Goal: Use online tool/utility: Utilize a website feature to perform a specific function

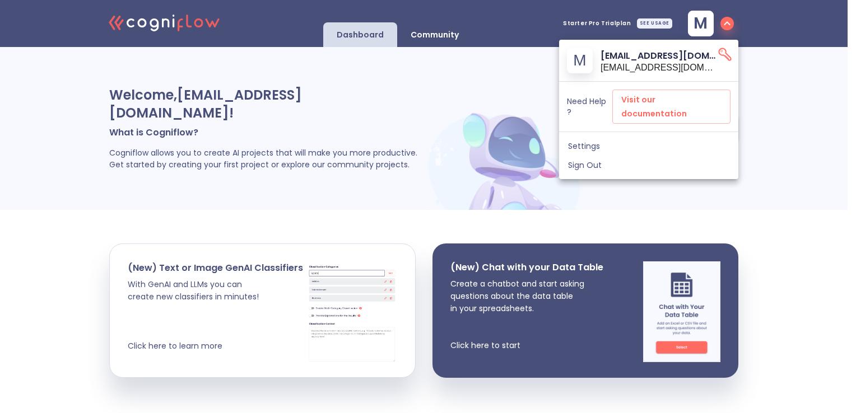
click at [215, 289] on div at bounding box center [428, 206] width 856 height 413
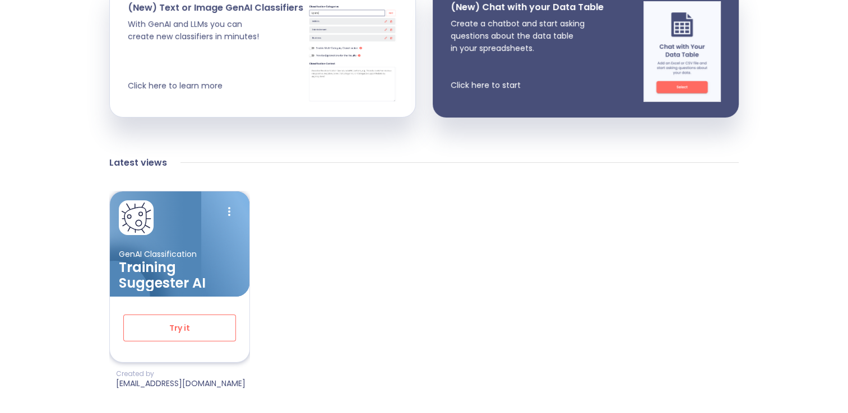
scroll to position [280, 0]
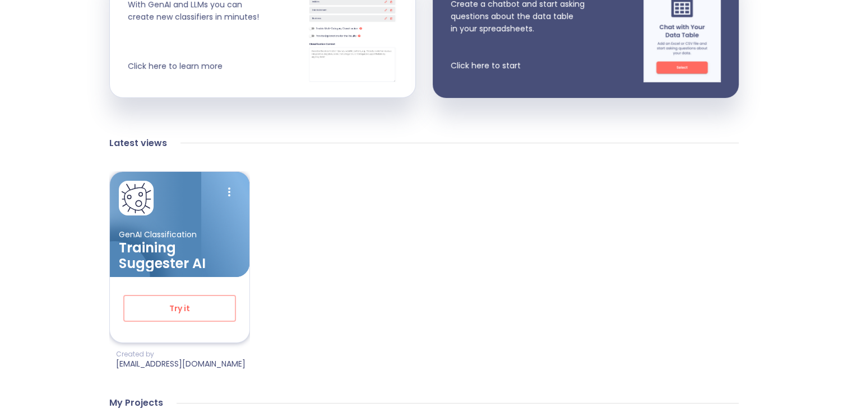
click at [218, 240] on h3 "Training Suggester AI" at bounding box center [180, 255] width 122 height 31
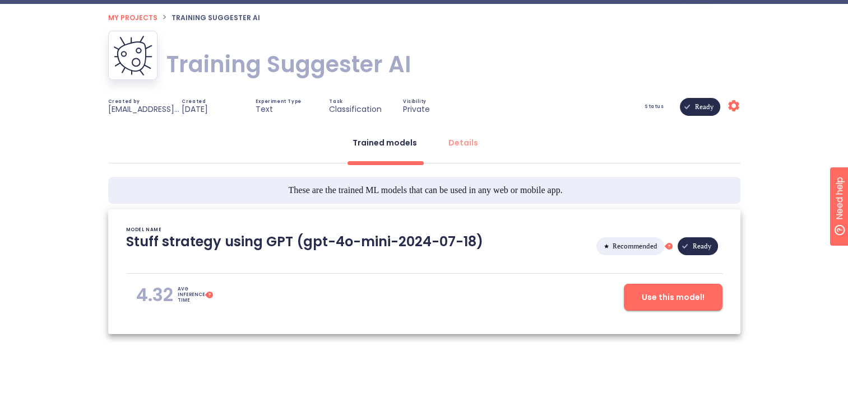
click at [654, 297] on span "Use this model!" at bounding box center [672, 298] width 63 height 14
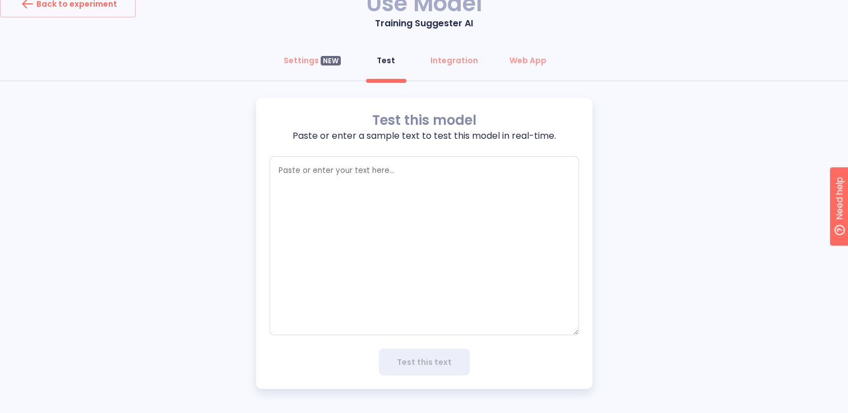
scroll to position [46, 0]
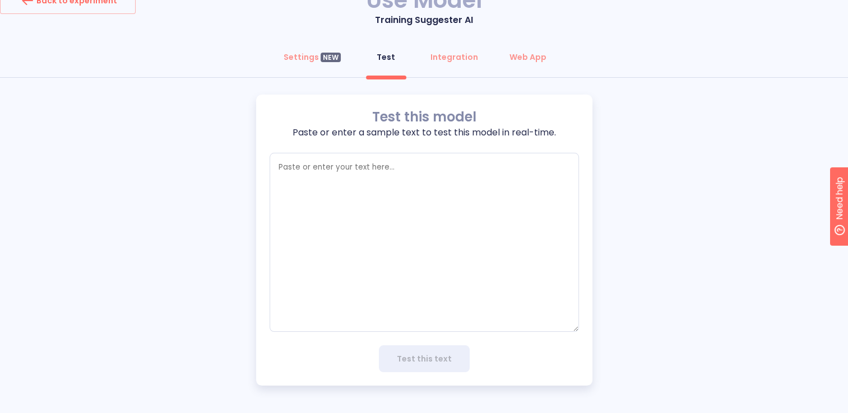
type textarea "x"
click at [410, 210] on textarea "empty textarea" at bounding box center [423, 242] width 309 height 179
type textarea "D"
type textarea "x"
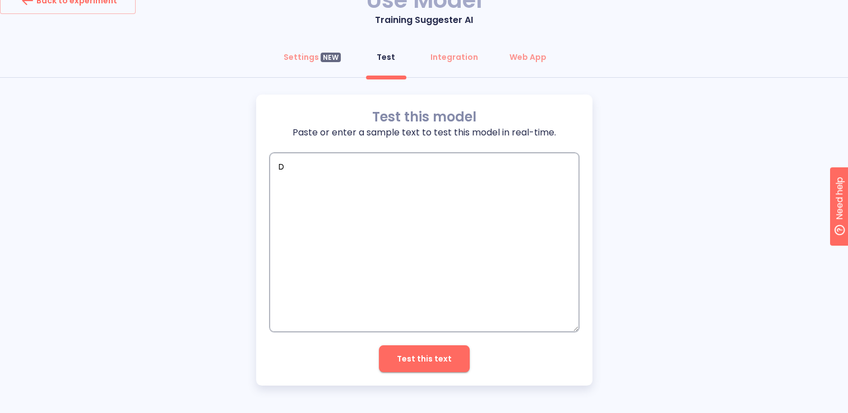
type textarea "x"
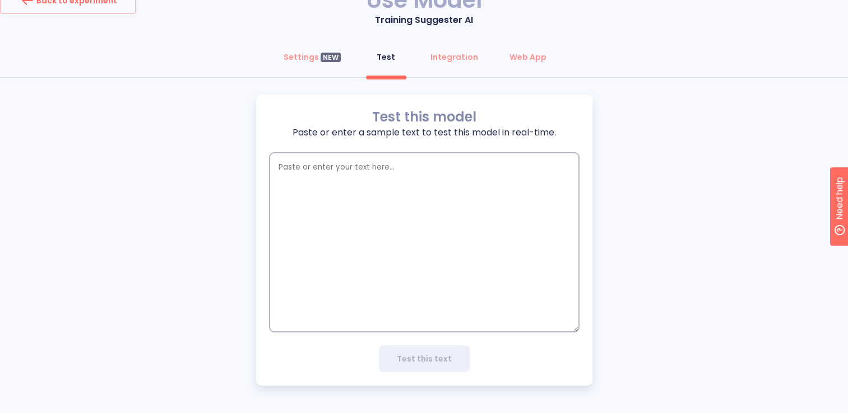
type textarea "D"
type textarea "x"
type textarea "De"
type textarea "x"
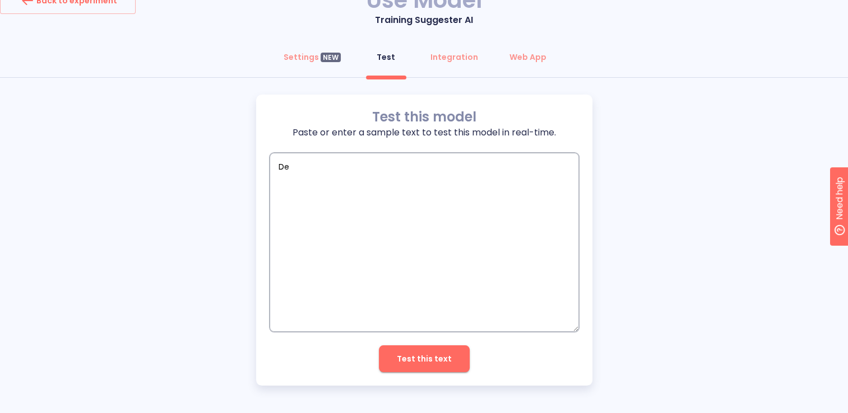
type textarea "Der"
type textarea "x"
type textarea "De"
type textarea "x"
type textarea "D"
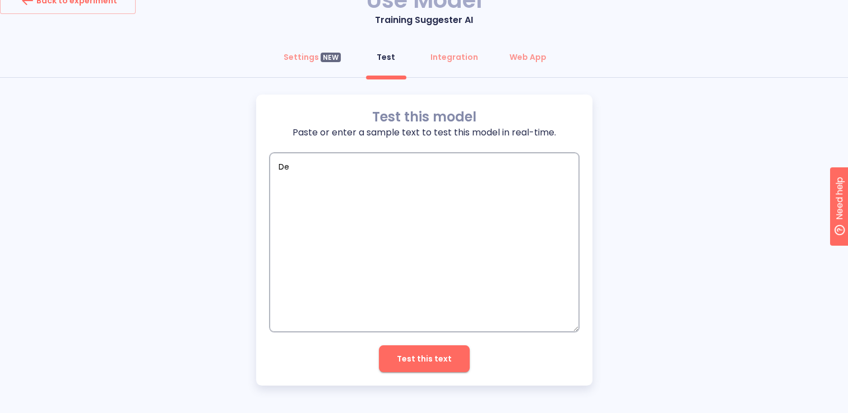
type textarea "x"
type textarea "D"
type textarea "x"
type textarea "De"
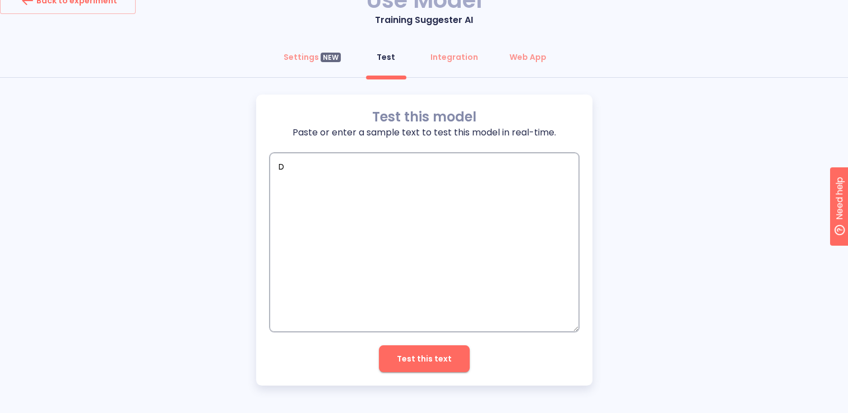
type textarea "x"
type textarea "Der"
type textarea "x"
type textarea "Deri"
type textarea "x"
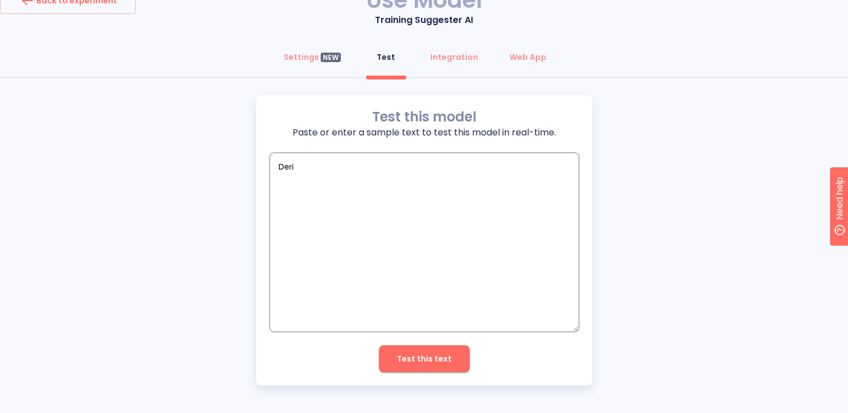
type textarea "Deri"
type textarea "x"
type textarea "Deri k"
type textarea "x"
type textarea "Deri ka"
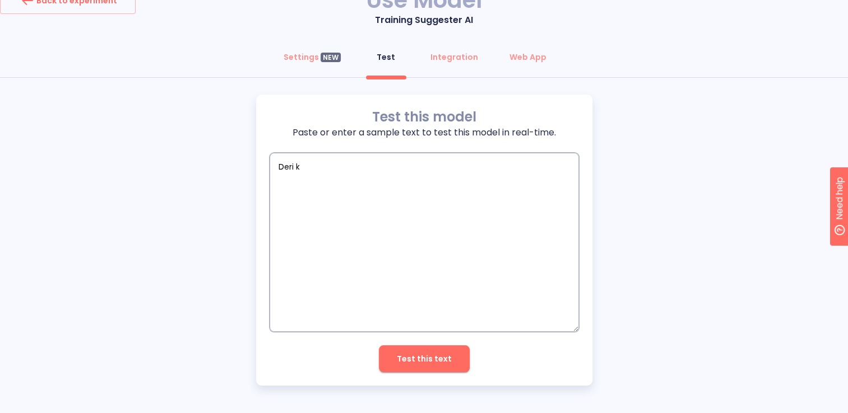
type textarea "x"
type textarea "[PERSON_NAME]"
type textarea "x"
type textarea "[PERSON_NAME]"
type textarea "x"
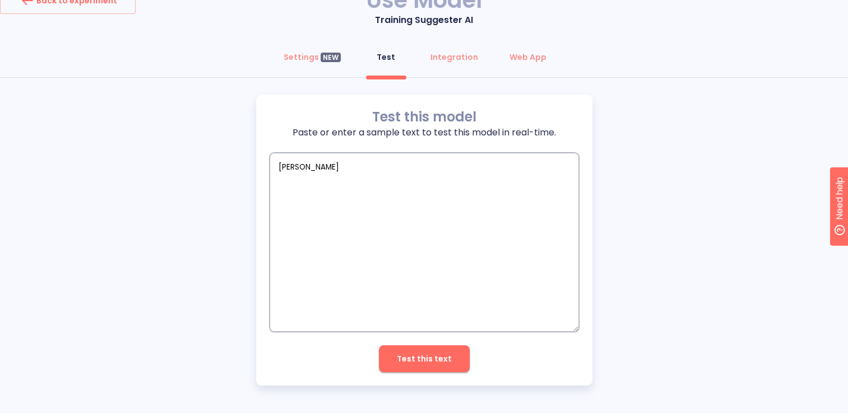
type textarea "[PERSON_NAME]"
type textarea "x"
type textarea "[PERSON_NAME] m"
type textarea "x"
type textarea "[PERSON_NAME] ma"
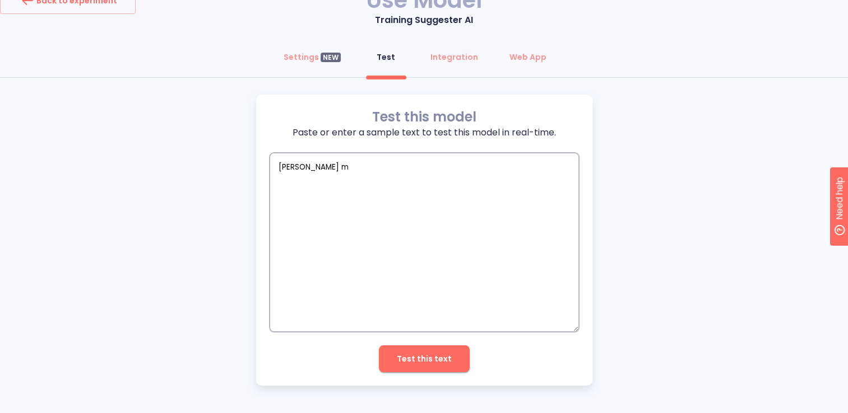
type textarea "x"
type textarea "[PERSON_NAME] maa"
type textarea "x"
type textarea "[PERSON_NAME] maar"
type textarea "x"
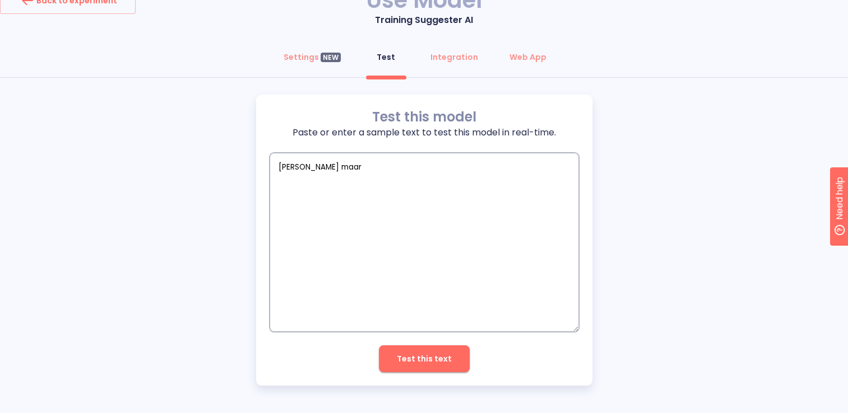
type textarea "[PERSON_NAME] maara"
type textarea "x"
type textarea "[PERSON_NAME] maaram"
type textarea "x"
type textarea "[PERSON_NAME] maaram"
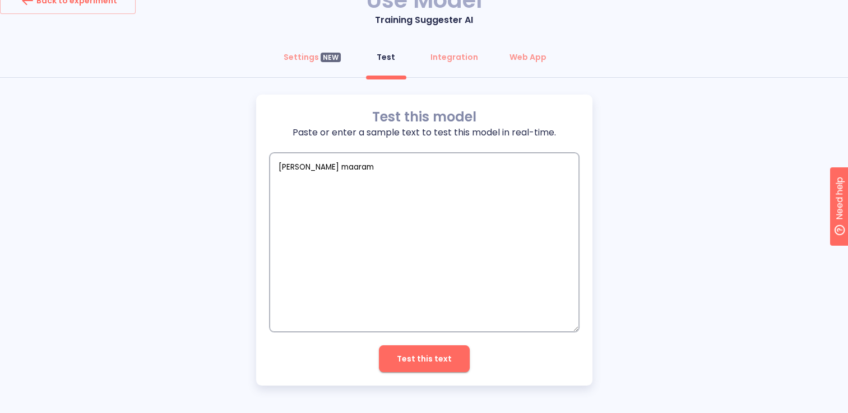
type textarea "x"
type textarea "[PERSON_NAME] maaram m"
type textarea "x"
type textarea "[PERSON_NAME] maaram ma"
type textarea "x"
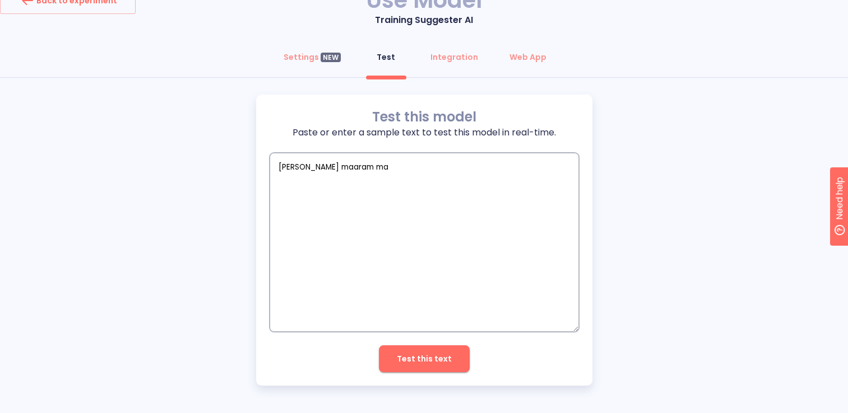
type textarea "[PERSON_NAME] maaram mag"
type textarea "x"
type textarea "[PERSON_NAME] maaram [DATE]"
type textarea "x"
type textarea "[PERSON_NAME] maaram [DATE]"
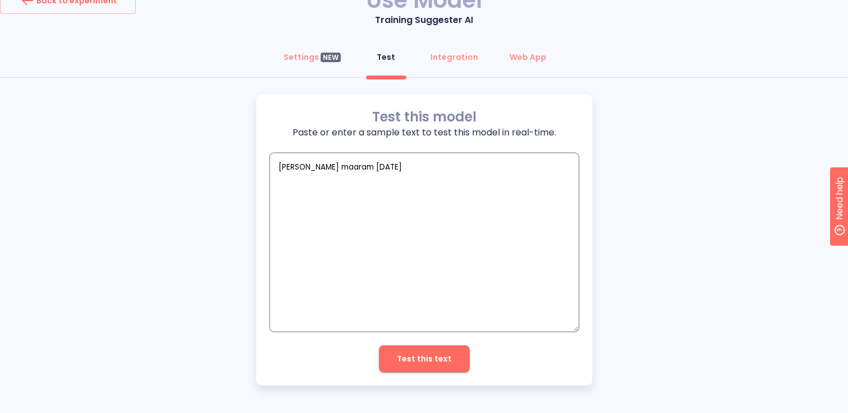
type textarea "x"
type textarea "[PERSON_NAME] maaram [DATE]"
type textarea "x"
type textarea "[PERSON_NAME] maaram mag"
type textarea "x"
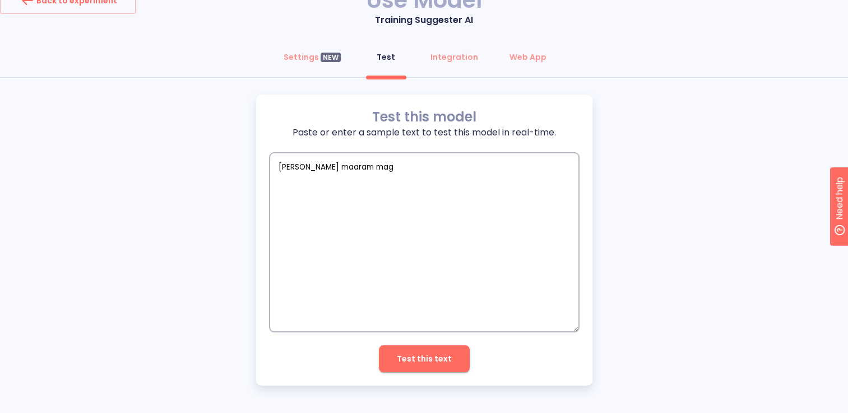
type textarea "[PERSON_NAME] maaram magg"
type textarea "x"
type textarea "[PERSON_NAME] maaram magga"
type textarea "x"
type textarea "[PERSON_NAME] maaram maggam"
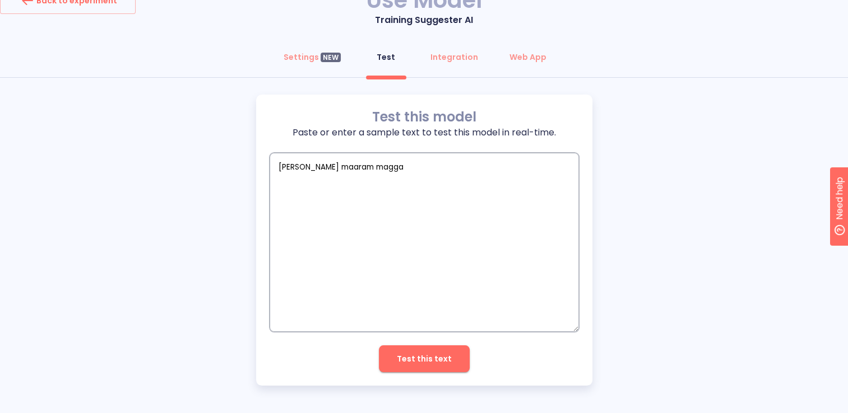
type textarea "x"
type textarea "[PERSON_NAME] maaram maggami"
type textarea "x"
type textarea "[PERSON_NAME] maaram maggam"
type textarea "x"
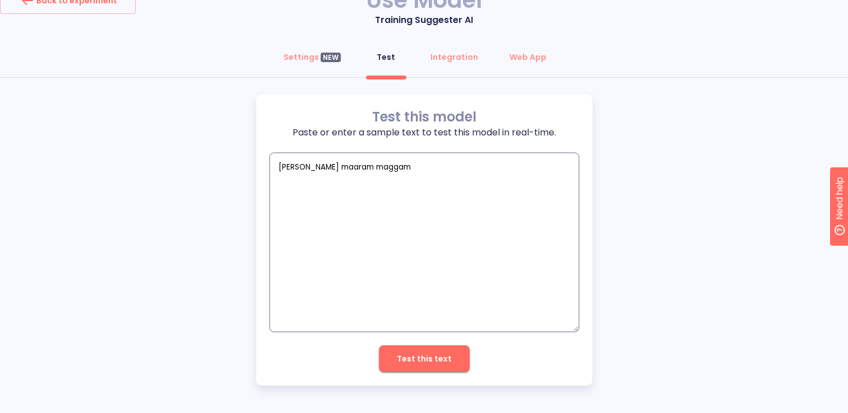
type textarea "[PERSON_NAME] maaram magga"
type textarea "x"
type textarea "[PERSON_NAME] maaram magg"
type textarea "x"
type textarea "[PERSON_NAME] maaram mag"
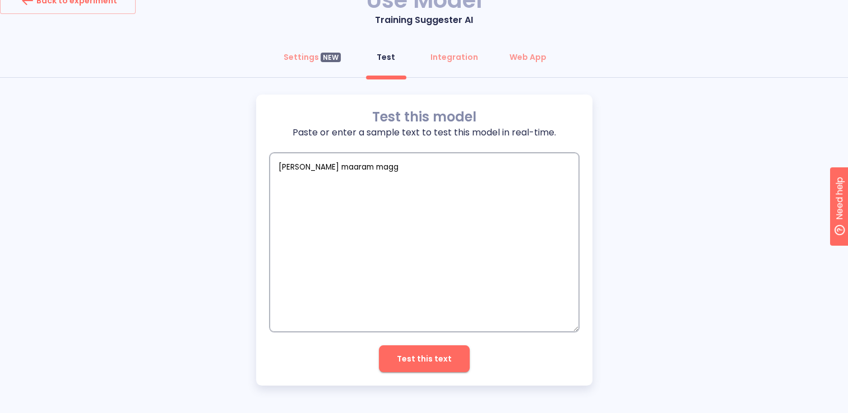
type textarea "x"
type textarea "[PERSON_NAME] maaram mag"
type textarea "x"
type textarea "[PERSON_NAME] maaram mag g"
type textarea "x"
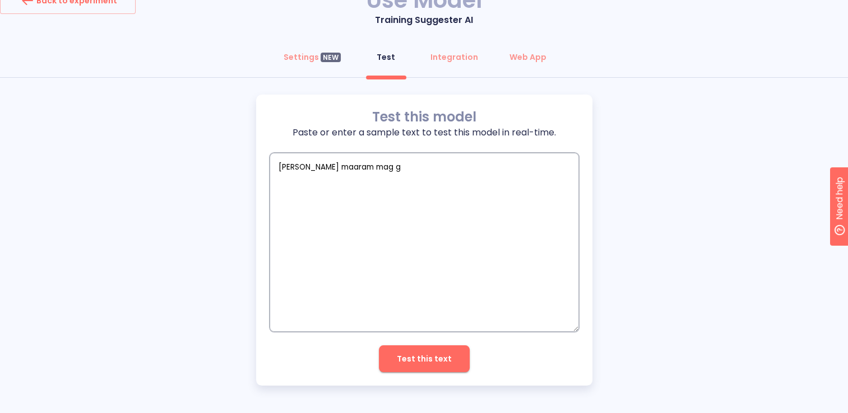
type textarea "[PERSON_NAME] maaram mag gm"
type textarea "x"
type textarea "[PERSON_NAME] maaram mag gmi"
type textarea "x"
type textarea "[PERSON_NAME] maaram mag gm"
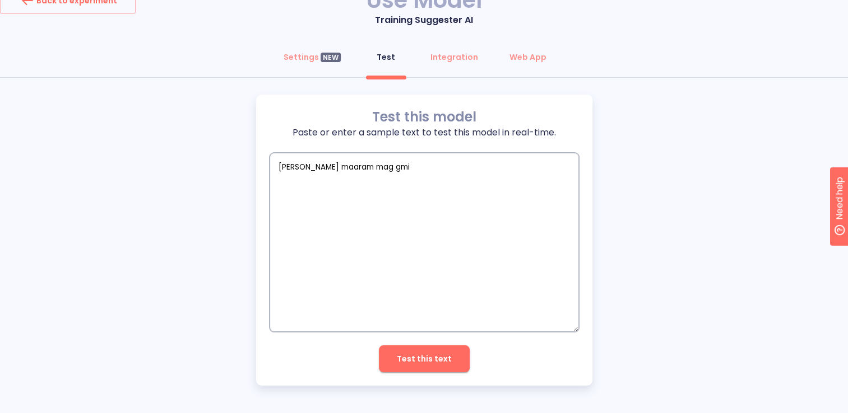
type textarea "x"
type textarea "[PERSON_NAME] maaram mag g"
type textarea "x"
type textarea "[PERSON_NAME] maaram mag ga"
type textarea "x"
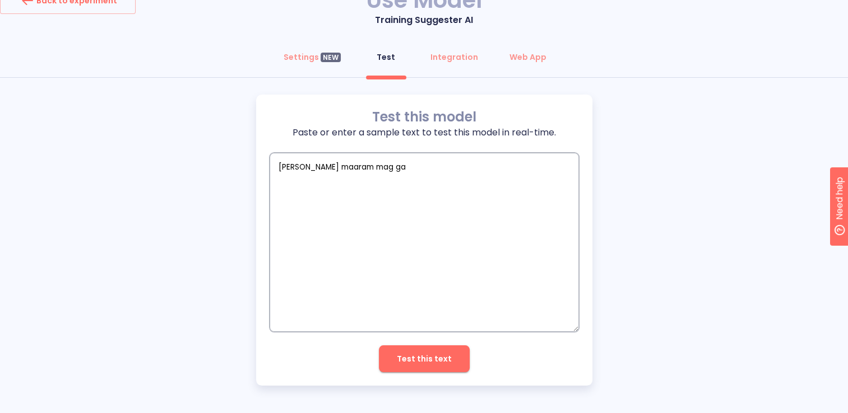
type textarea "[PERSON_NAME] maaram mag gam"
type textarea "x"
type textarea "[PERSON_NAME] maaram mag gami"
type textarea "x"
type textarea "[PERSON_NAME] maaram mag gamit"
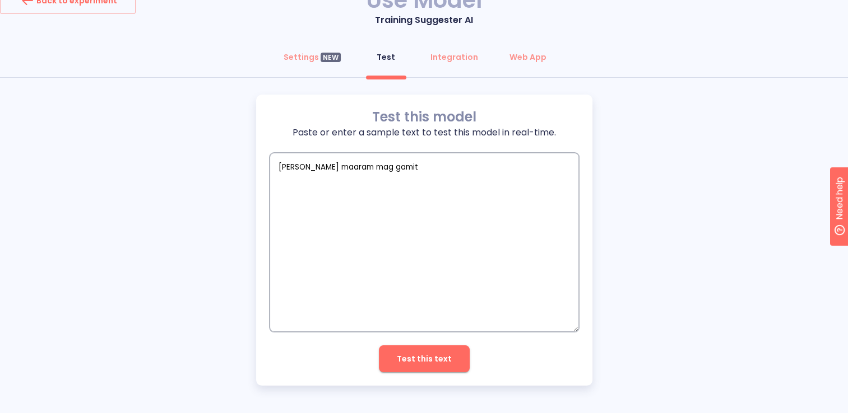
type textarea "x"
type textarea "[PERSON_NAME] maaram mag gamit"
type textarea "x"
type textarea "[PERSON_NAME] maaram mag gamit m"
type textarea "x"
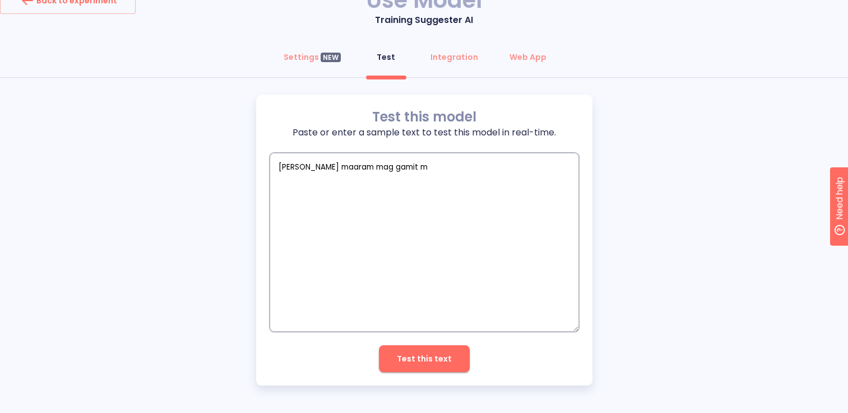
type textarea "[PERSON_NAME] maaram mag gamit mg"
type textarea "x"
type textarea "[PERSON_NAME] maaram mag gamit mga"
type textarea "x"
type textarea "[PERSON_NAME] maaram mag gamit mga"
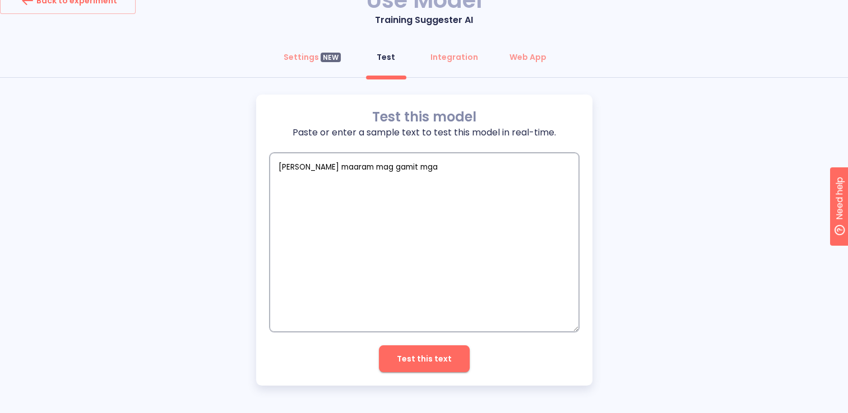
type textarea "x"
type textarea "[PERSON_NAME] maaram mag gamit mga t"
type textarea "x"
type textarea "[PERSON_NAME] maaram mag gamit mga te"
type textarea "x"
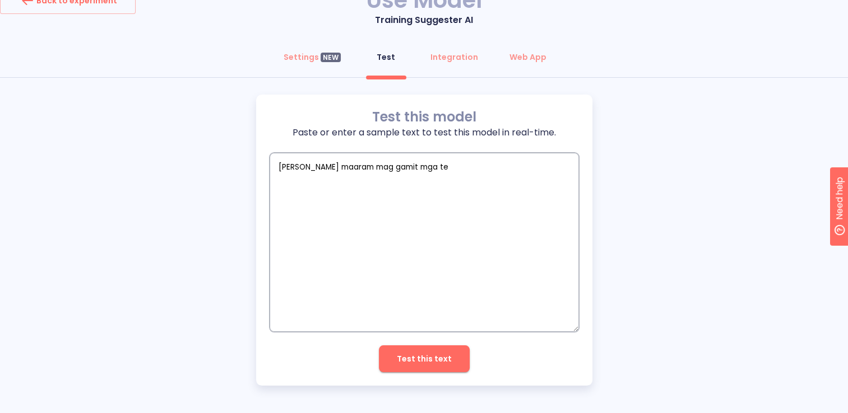
type textarea "[PERSON_NAME] maaram mag gamit mga tec"
type textarea "x"
type textarea "[PERSON_NAME] maaram mag gamit mga tech"
type textarea "x"
type textarea "[PERSON_NAME] maaram mag gamit mga tec"
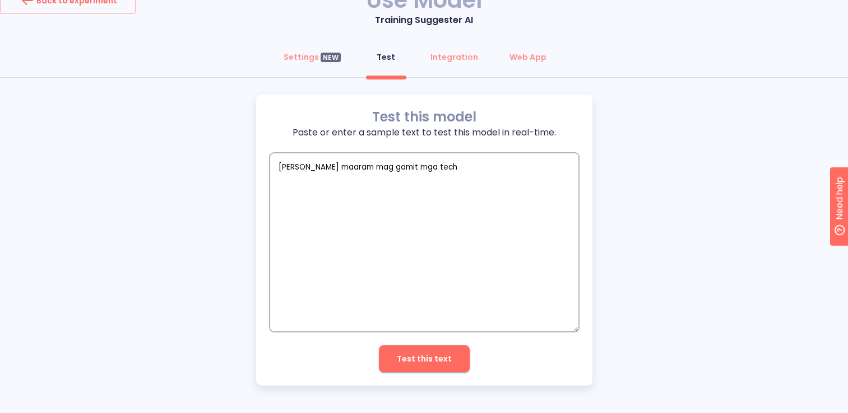
type textarea "x"
type textarea "[PERSON_NAME] maaram mag gamit mga te"
type textarea "x"
type textarea "[PERSON_NAME] maaram mag gamit mga t"
type textarea "x"
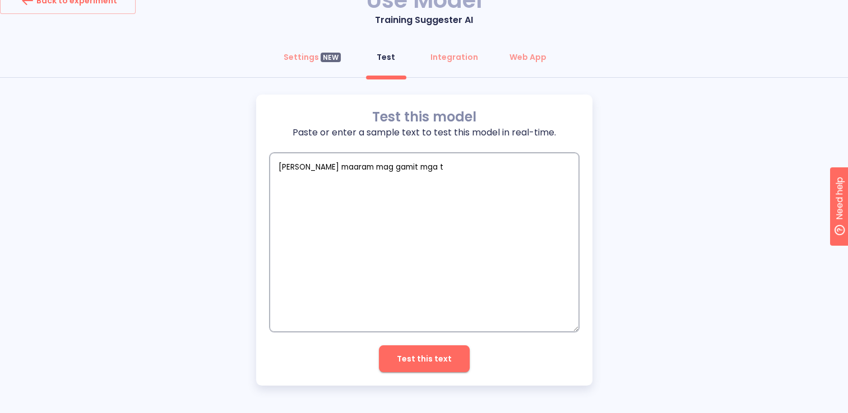
type textarea "[PERSON_NAME] maaram mag gamit mga"
type textarea "x"
type textarea "[PERSON_NAME] maaram mag gamit mga h"
type textarea "x"
type textarea "[PERSON_NAME] maaram mag gamit mga hi"
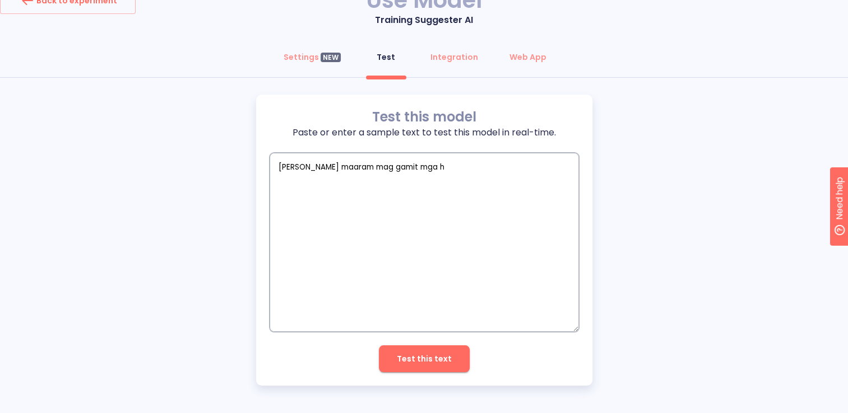
type textarea "x"
type textarea "[PERSON_NAME] maaram mag gamit mga hit"
type textarea "x"
type textarea "[PERSON_NAME] maaram mag gamit mga hitu"
type textarea "x"
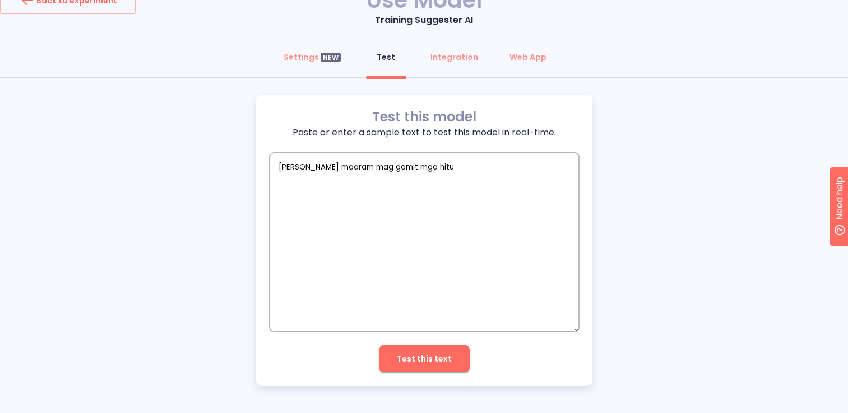
type textarea "[PERSON_NAME] maaram mag gamit mga hitun"
type textarea "x"
type textarea "[PERSON_NAME] maaram mag gamit mga hitun"
type textarea "x"
type textarea "[PERSON_NAME] maaram mag gamit mga hitun n"
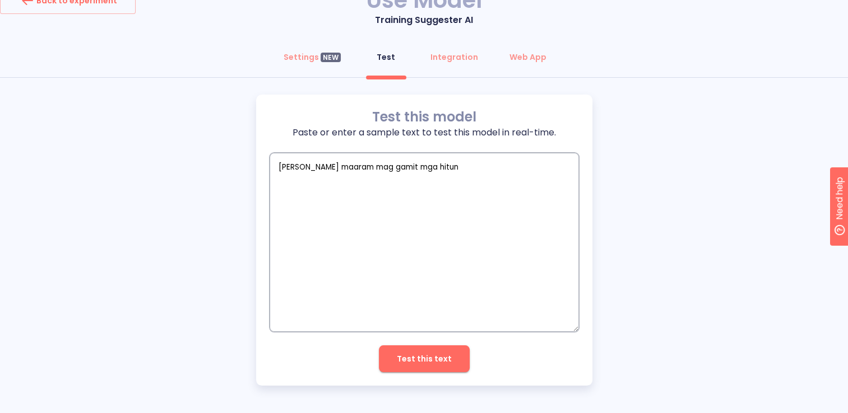
type textarea "x"
type textarea "[PERSON_NAME] maaram mag gamit mga hitun na"
type textarea "x"
type textarea "[PERSON_NAME] maaram mag gamit mga hitun na"
type textarea "x"
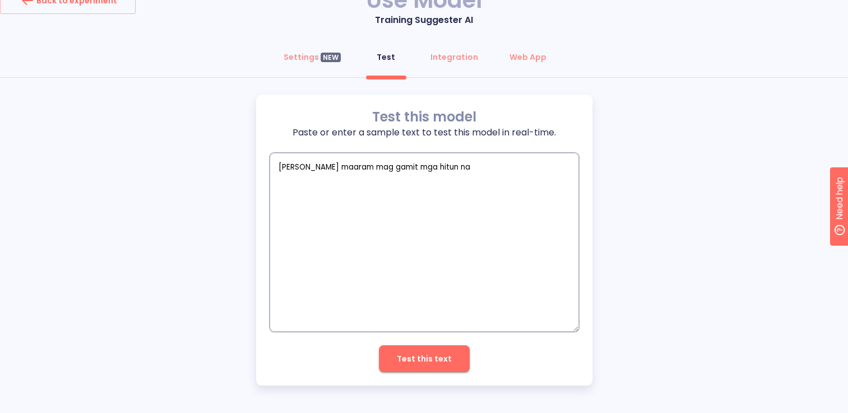
type textarea "[PERSON_NAME] maaram mag gamit mga hitun na m"
type textarea "x"
type textarea "[PERSON_NAME] maaram mag gamit mga hitun na mg"
type textarea "x"
type textarea "[PERSON_NAME] maaram mag gamit mga hitun na mga"
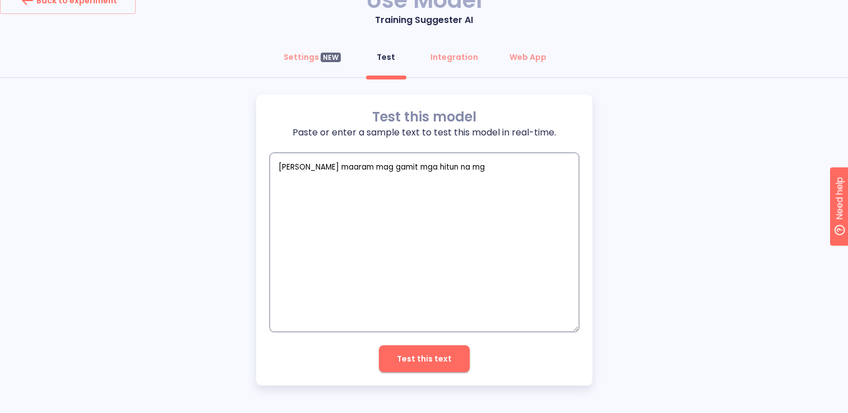
type textarea "x"
type textarea "[PERSON_NAME] maaram mag gamit mga hitun na mga"
type textarea "x"
type textarea "[PERSON_NAME] maaram mag gamit mga hitun na mga t"
type textarea "x"
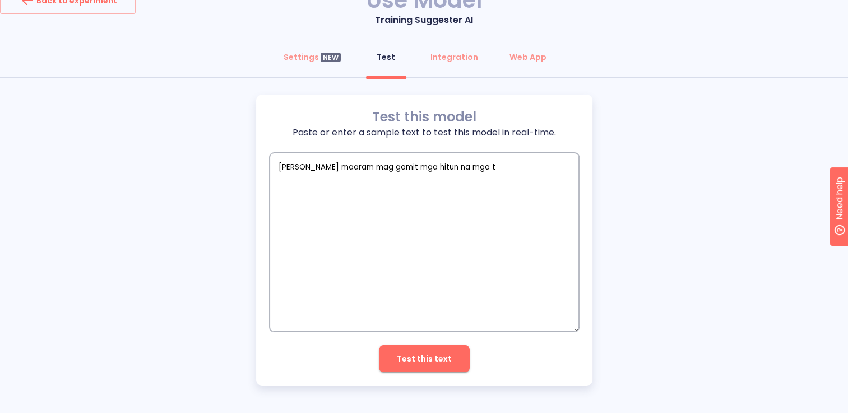
type textarea "[PERSON_NAME] maaram mag gamit mga hitun na mga te"
type textarea "x"
type textarea "[PERSON_NAME] maaram mag gamit mga hitun na mga tec"
type textarea "x"
type textarea "[PERSON_NAME] maaram mag gamit mga hitun na mga tech"
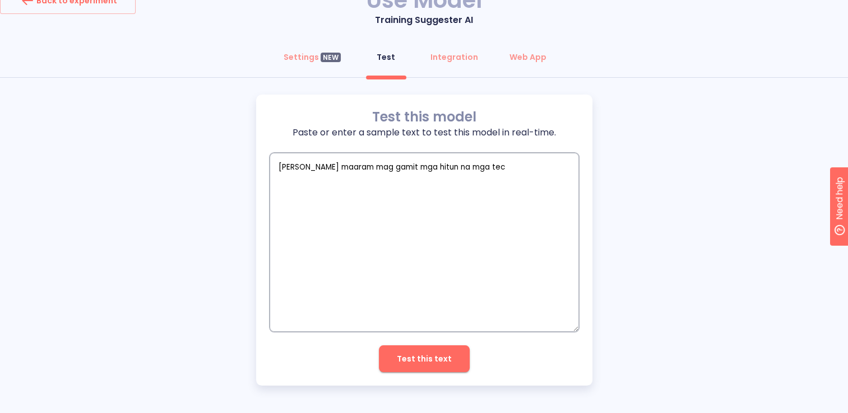
type textarea "x"
type textarea "[PERSON_NAME] maaram mag gamit mga hitun na mga techn"
type textarea "x"
type textarea "[PERSON_NAME] maaram mag gamit mga hitun na mga techno"
type textarea "x"
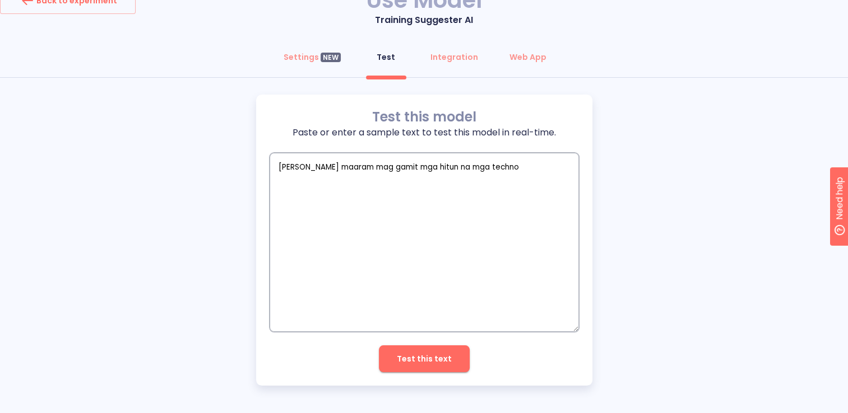
type textarea "[PERSON_NAME] maaram mag gamit mga hitun na mga technol"
type textarea "x"
type textarea "[PERSON_NAME] maaram mag gamit mga hitun na mga technolo"
type textarea "x"
type textarea "[PERSON_NAME] maaram mag gamit mga hitun na mga technolog"
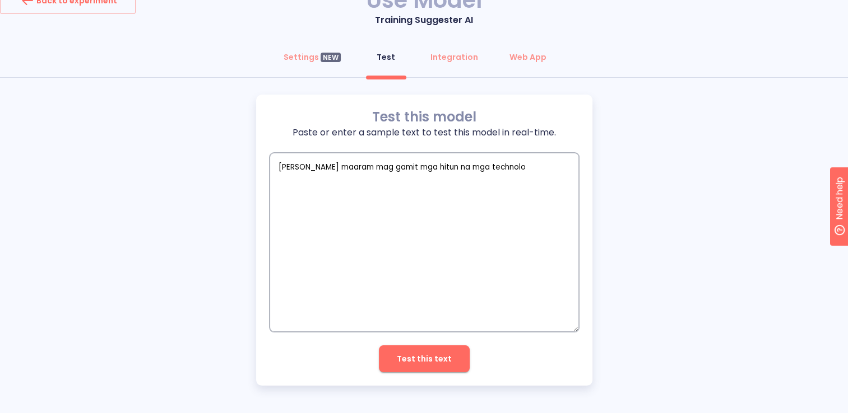
type textarea "x"
type textarea "[PERSON_NAME] maaram mag gamit mga hitun na mga technology"
type textarea "x"
type textarea "[PERSON_NAME] maaram mag gamit mga hitun na mga technology"
type textarea "x"
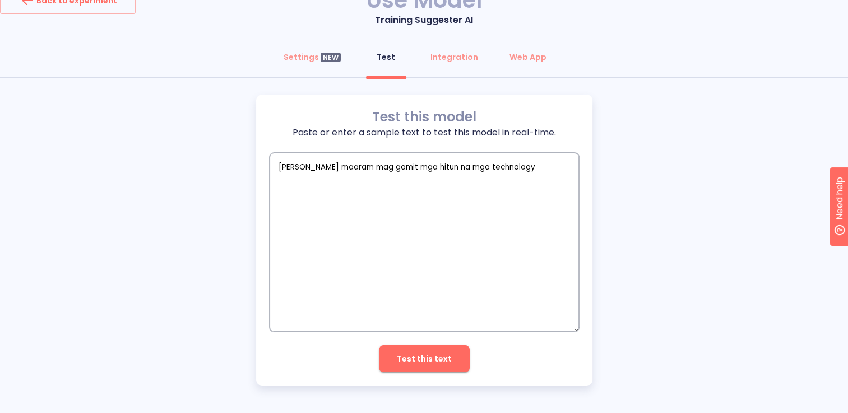
type textarea "[PERSON_NAME] maaram mag gamit mga hitun na mga technology p"
type textarea "x"
type textarea "[PERSON_NAME] maaram mag gamit mga hitun na mga technology pi"
type textarea "x"
type textarea "[PERSON_NAME] maaram mag gamit mga hitun na mga technology pin"
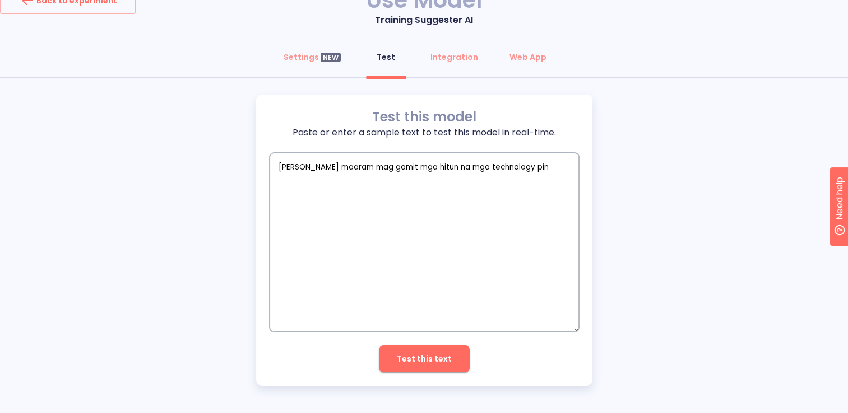
type textarea "x"
type textarea "[PERSON_NAME] maaram mag gamit mga hitun na mga technology [PERSON_NAME]"
type textarea "x"
type textarea "[PERSON_NAME] maaram mag gamit mga hitun na mga technology pinaa"
type textarea "x"
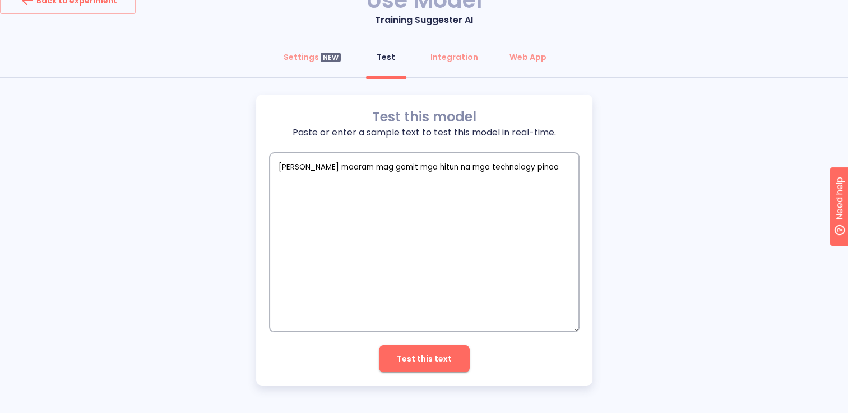
type textarea "[PERSON_NAME] maaram mag gamit mga hitun na mga technology pinaag"
type textarea "x"
type textarea "[PERSON_NAME] maaram mag gamit mga hitun na mga technology pinaagi"
type textarea "x"
type textarea "[PERSON_NAME] maaram mag gamit mga hitun na mga technology pinaagi"
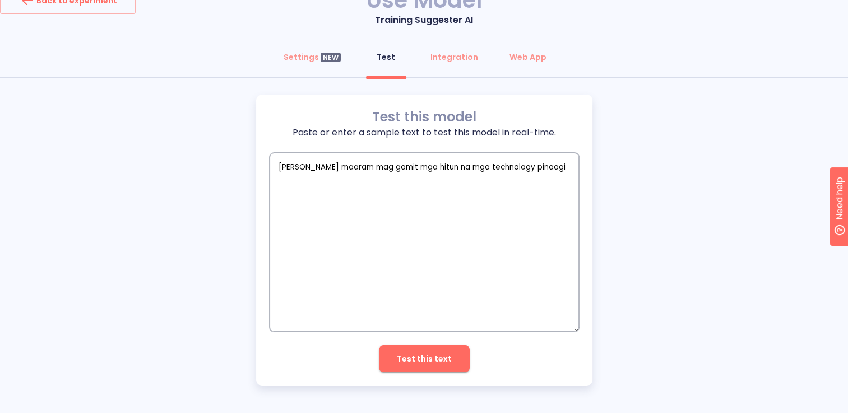
type textarea "x"
type textarea "[PERSON_NAME] maaram mag gamit mga hitun na mga technology pinaagi h"
type textarea "x"
type textarea "[PERSON_NAME] maaram mag gamit mga hitun na mga technology pinaagi ha"
type textarea "x"
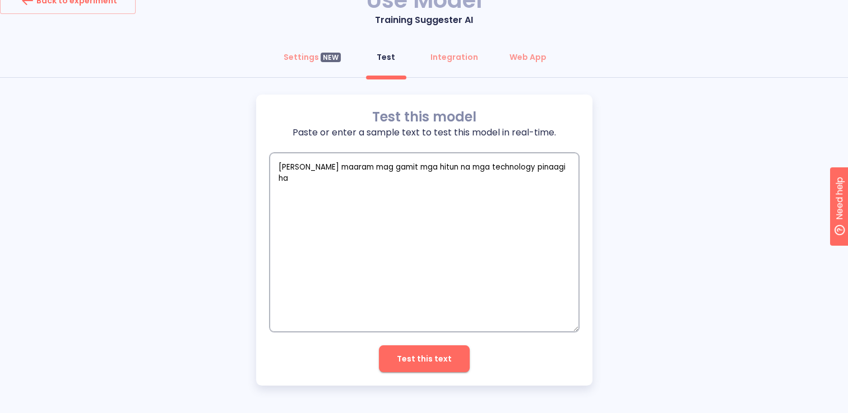
type textarea "[PERSON_NAME] maaram mag gamit mga hitun na mga technology pinaagi han"
type textarea "x"
type textarea "[PERSON_NAME] maaram mag gamit mga hitun na mga technology pinaagi han"
type textarea "x"
type textarea "[PERSON_NAME] maaram mag gamit mga hitun na mga technology pinaagi han p"
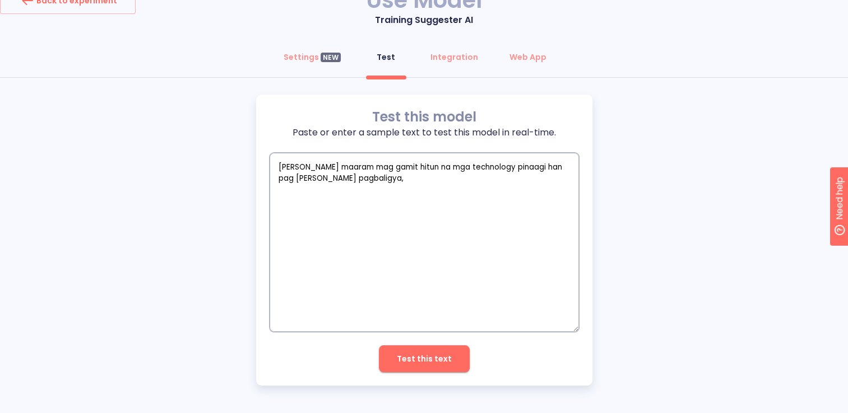
click at [426, 183] on textarea "[PERSON_NAME] maaram mag gamit hitun na mga technology pinaagi han pag [PERSON_…" at bounding box center [423, 242] width 309 height 179
click at [438, 346] on button "Test this text" at bounding box center [424, 359] width 91 height 27
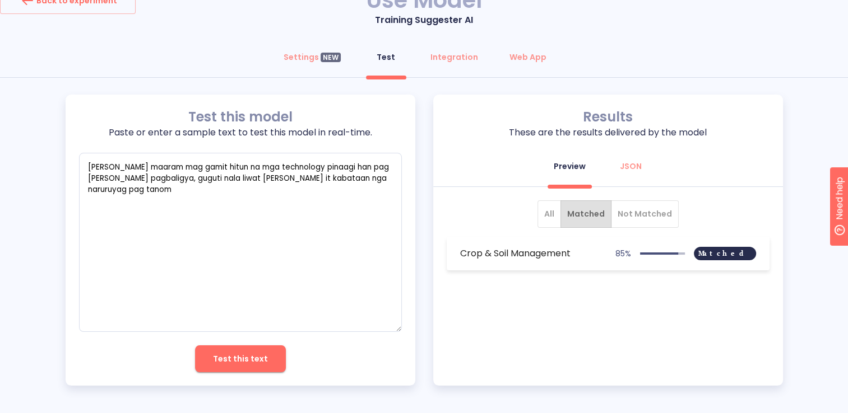
click at [552, 216] on span "All" at bounding box center [549, 214] width 10 height 14
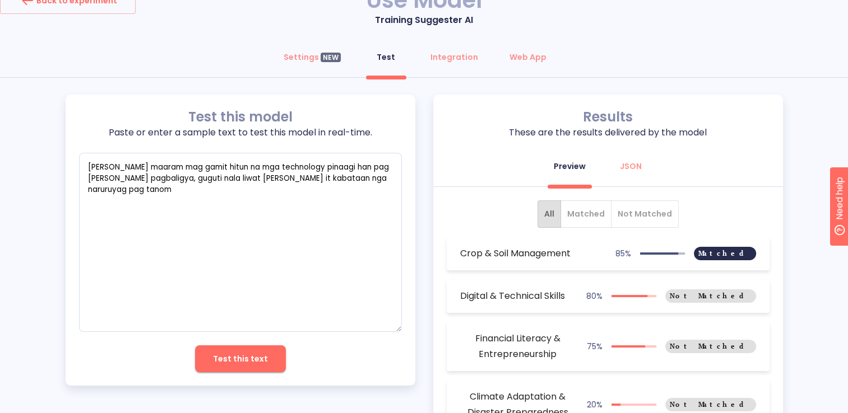
click at [627, 207] on span "Not Matched" at bounding box center [644, 214] width 54 height 14
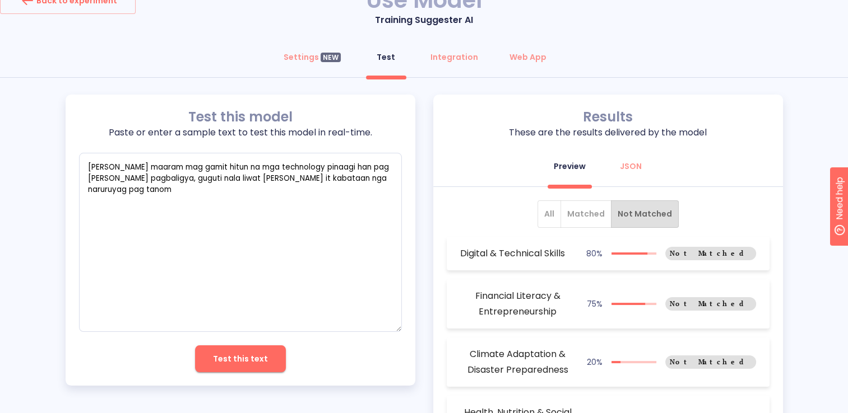
click at [606, 212] on button "Matched" at bounding box center [585, 214] width 51 height 27
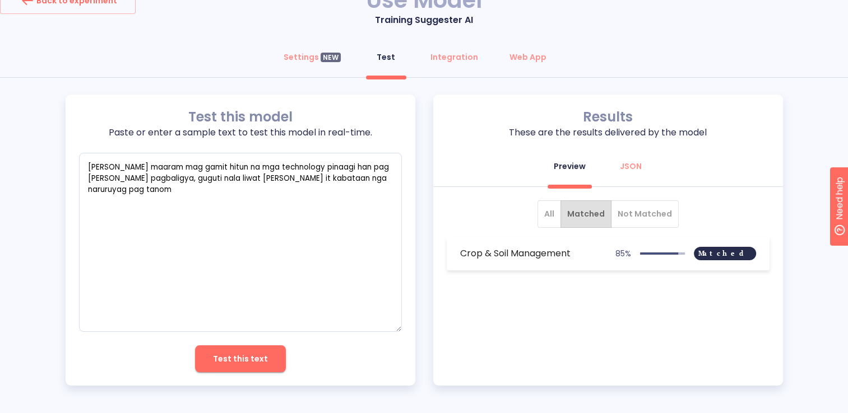
click at [552, 210] on span "All" at bounding box center [549, 214] width 10 height 14
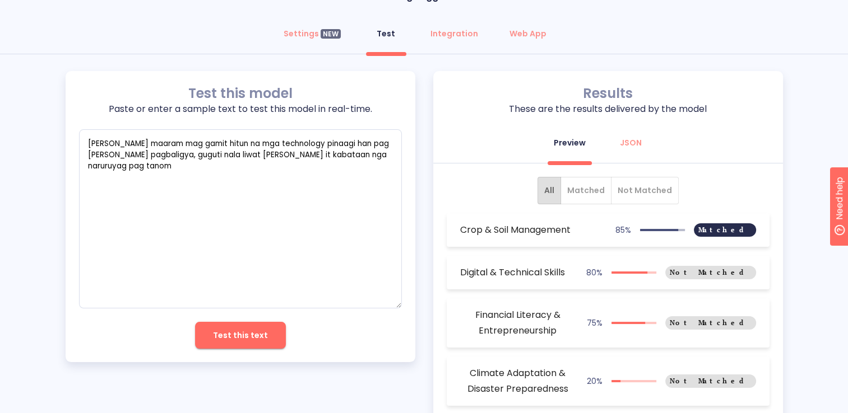
scroll to position [22, 0]
